Goal: Task Accomplishment & Management: Use online tool/utility

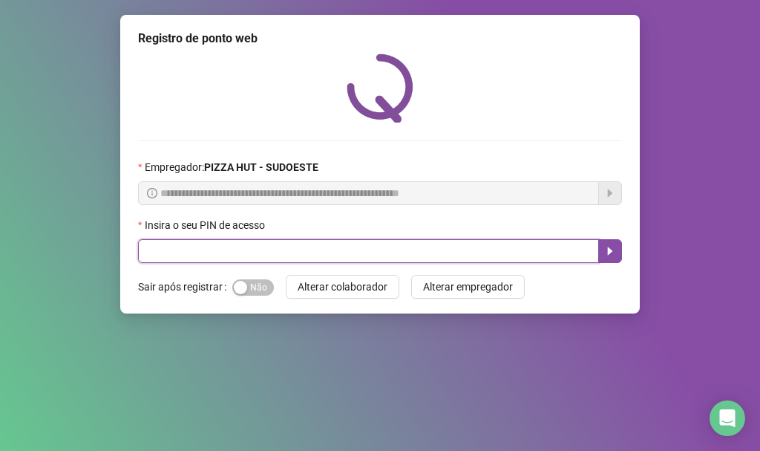
click at [151, 245] on input "text" at bounding box center [368, 251] width 461 height 24
type input "*"
type input "*****"
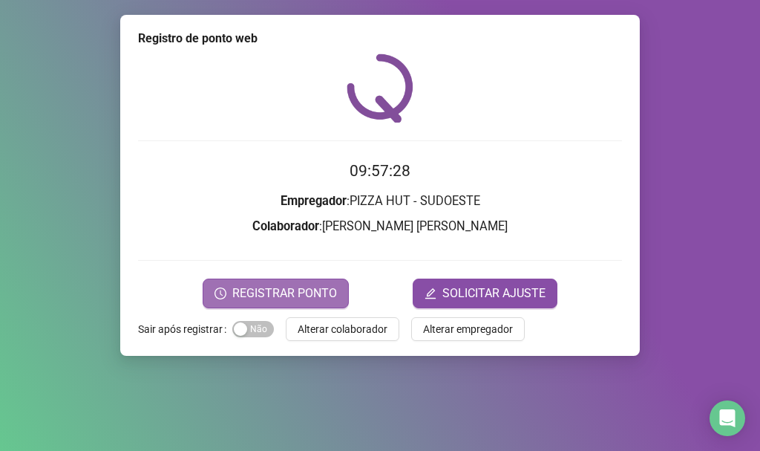
click at [240, 286] on span "REGISTRAR PONTO" at bounding box center [284, 293] width 105 height 18
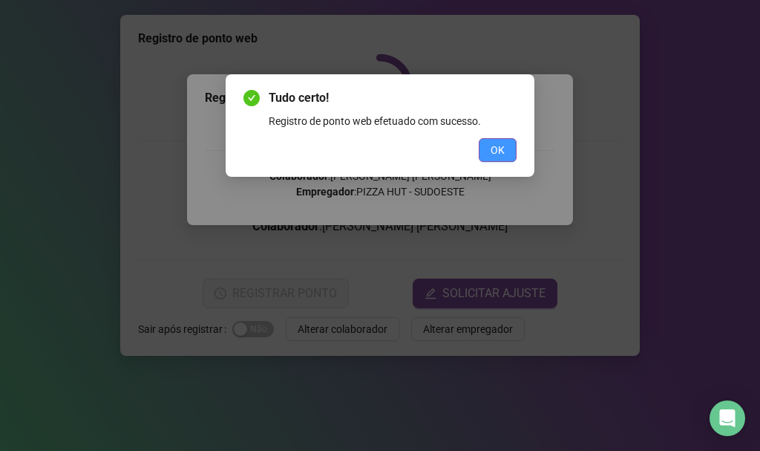
click at [491, 140] on button "OK" at bounding box center [498, 150] width 38 height 24
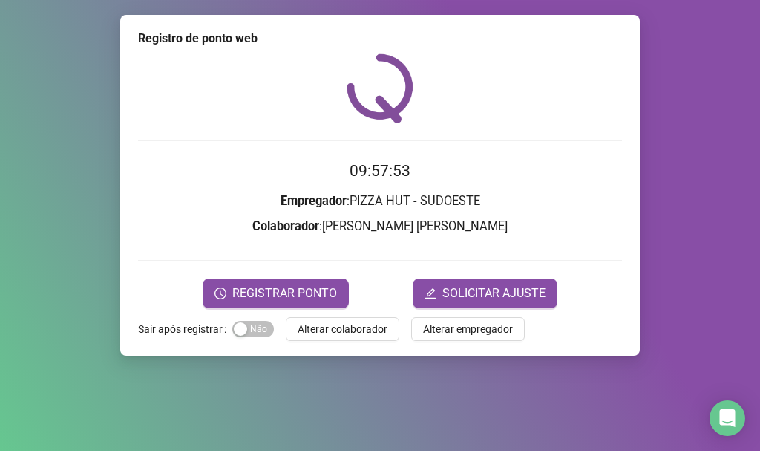
click at [23, 325] on div "Registro de ponto web 09:57:53 Empregador : PIZZA HUT - SUDOESTE Colaborador : …" at bounding box center [380, 225] width 760 height 451
drag, startPoint x: 756, startPoint y: 244, endPoint x: 629, endPoint y: 280, distance: 131.8
click at [755, 244] on div "Registro de ponto web 09:57:54 Empregador : PIZZA HUT - SUDOESTE Colaborador : …" at bounding box center [380, 225] width 760 height 451
